Goal: Check status: Check status

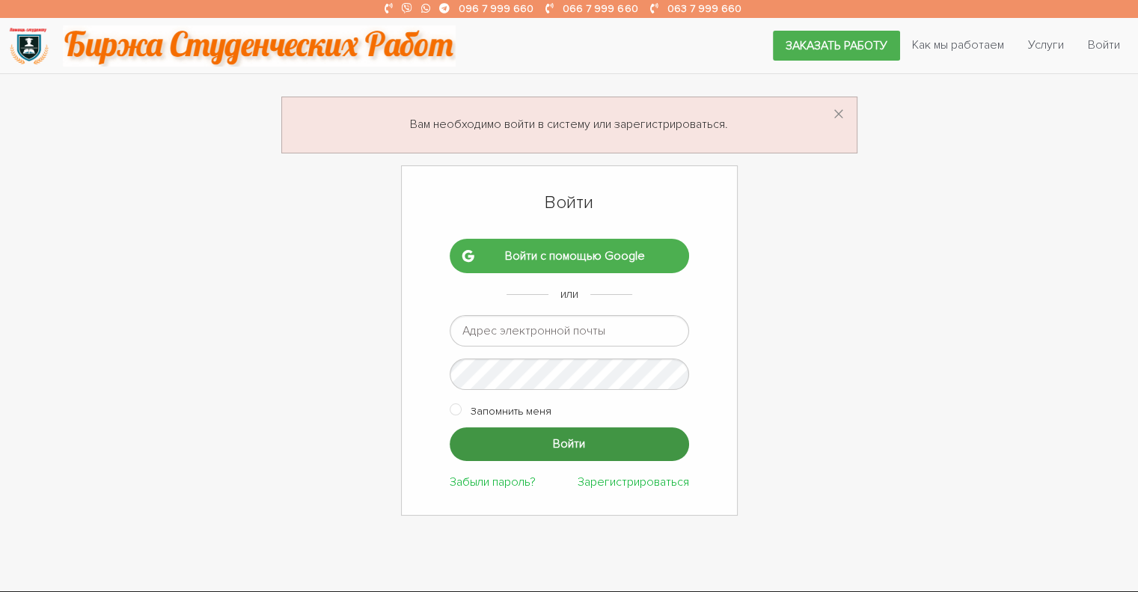
type input "ptv975@gmail.com"
click at [542, 451] on input "Войти" at bounding box center [569, 444] width 239 height 34
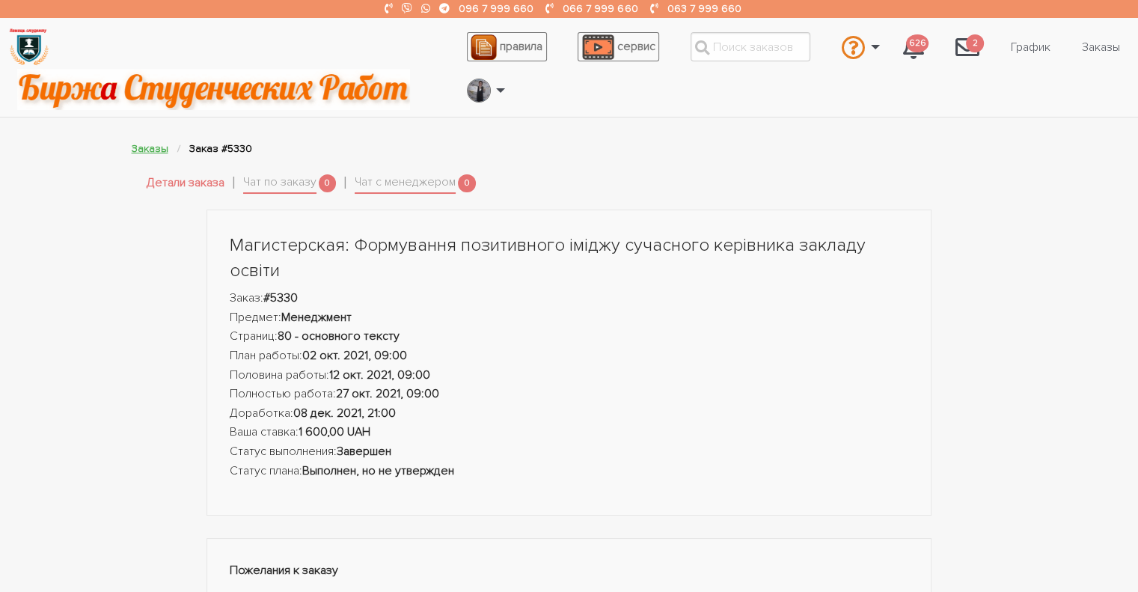
click at [144, 150] on link "Заказы" at bounding box center [150, 148] width 37 height 13
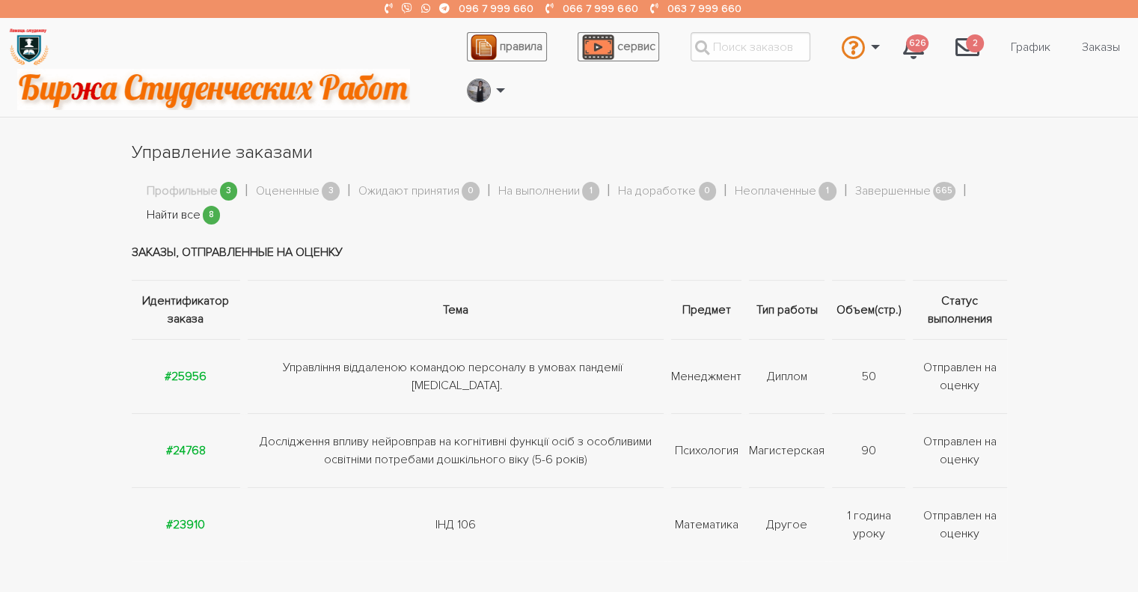
click at [180, 216] on link "Найти все" at bounding box center [174, 215] width 54 height 19
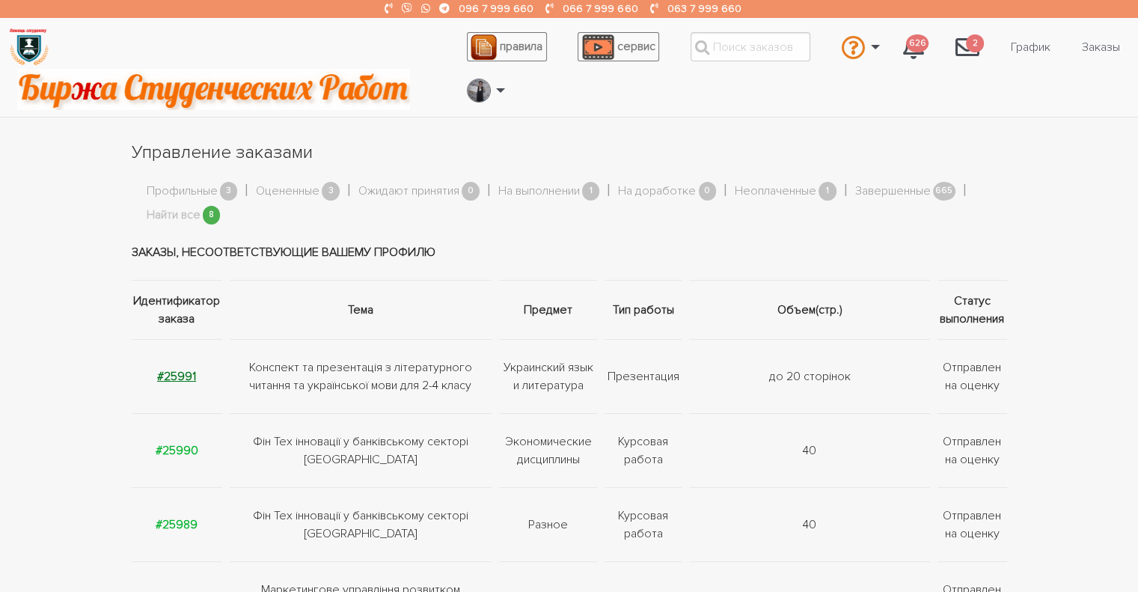
click at [168, 373] on strong "#25991" at bounding box center [176, 376] width 39 height 15
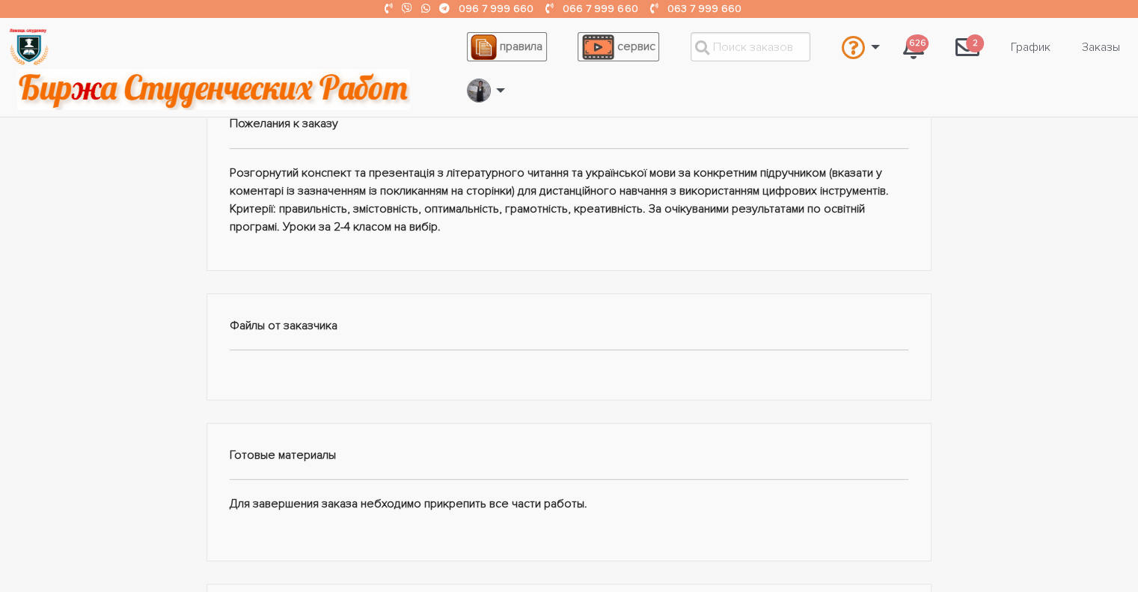
scroll to position [299, 0]
